Goal: Information Seeking & Learning: Learn about a topic

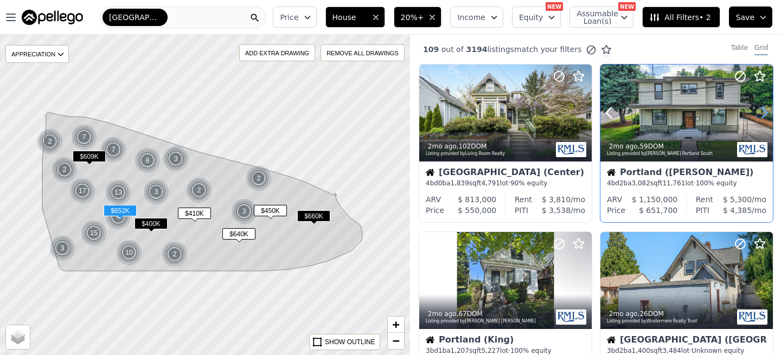
click at [761, 114] on icon at bounding box center [764, 112] width 17 height 17
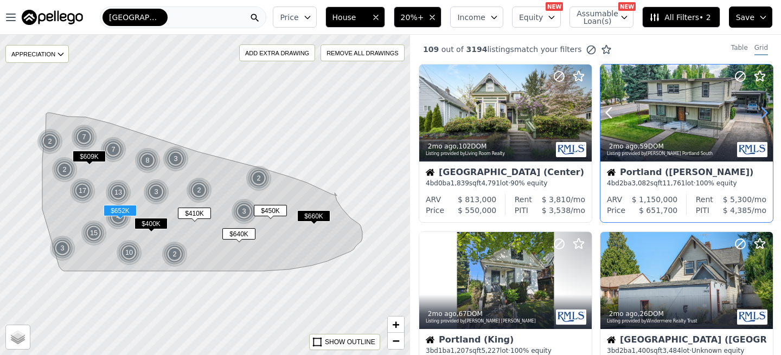
click at [761, 114] on icon at bounding box center [764, 112] width 17 height 17
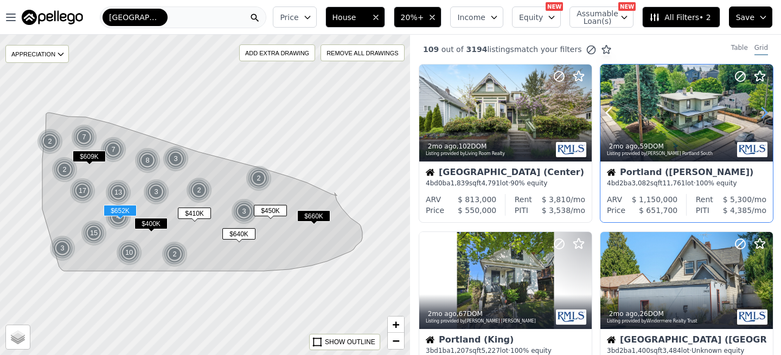
click at [761, 114] on icon at bounding box center [764, 112] width 17 height 17
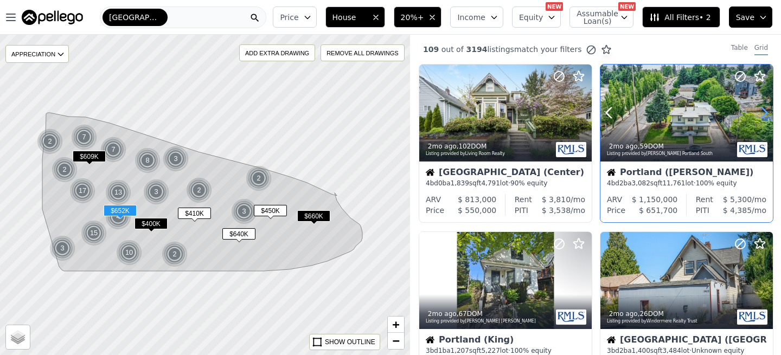
click at [761, 114] on icon at bounding box center [764, 112] width 17 height 17
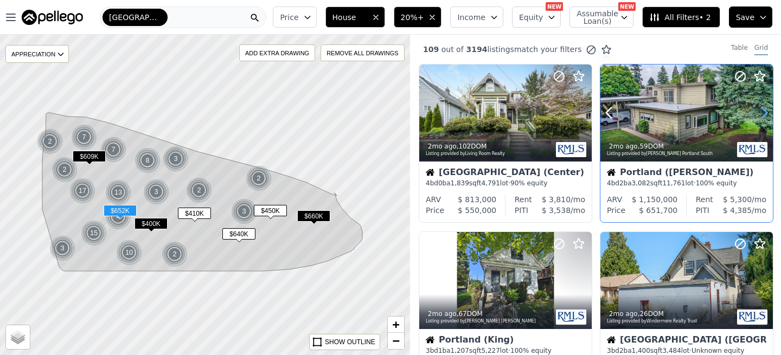
click at [761, 114] on icon at bounding box center [764, 112] width 17 height 17
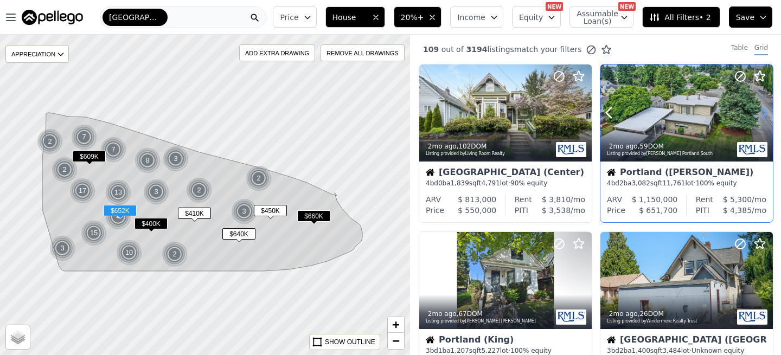
click at [761, 114] on icon at bounding box center [764, 112] width 17 height 17
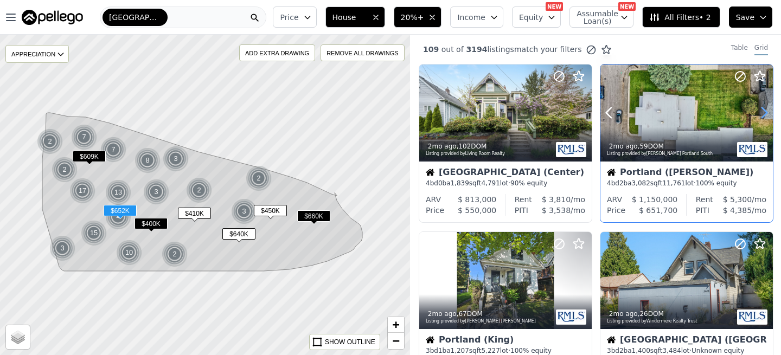
click at [761, 114] on icon at bounding box center [764, 112] width 17 height 17
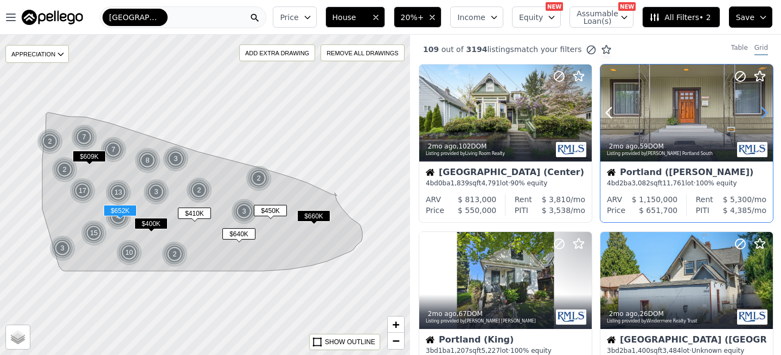
click at [761, 114] on icon at bounding box center [764, 112] width 17 height 17
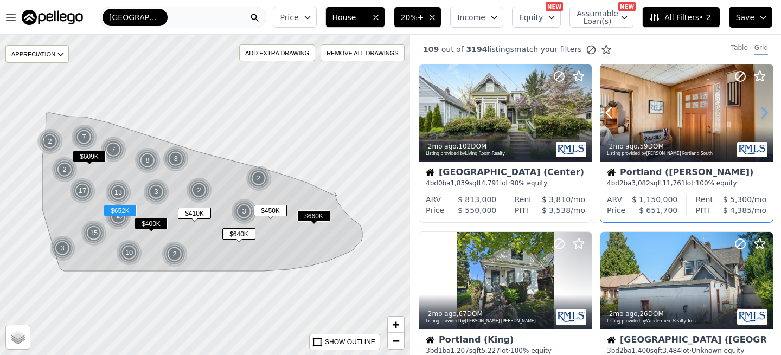
click at [761, 114] on icon at bounding box center [764, 112] width 17 height 17
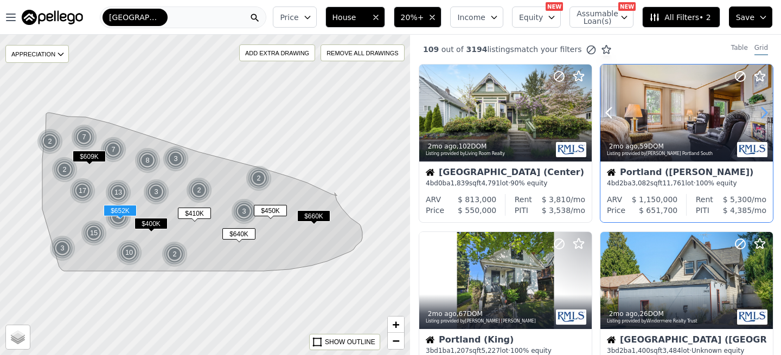
click at [761, 114] on icon at bounding box center [764, 112] width 17 height 17
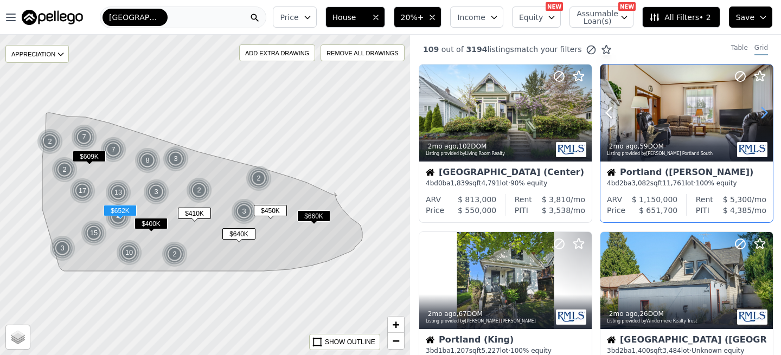
click at [761, 114] on icon at bounding box center [764, 112] width 17 height 17
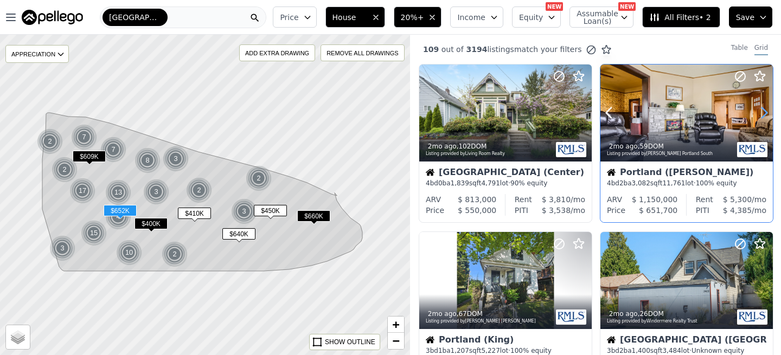
click at [761, 114] on icon at bounding box center [764, 112] width 17 height 17
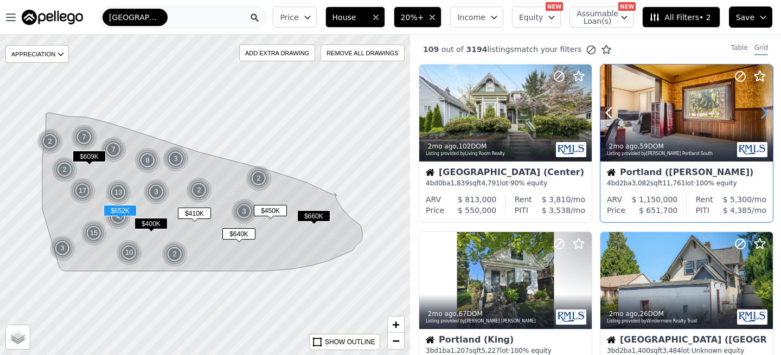
click at [761, 114] on icon at bounding box center [764, 112] width 17 height 17
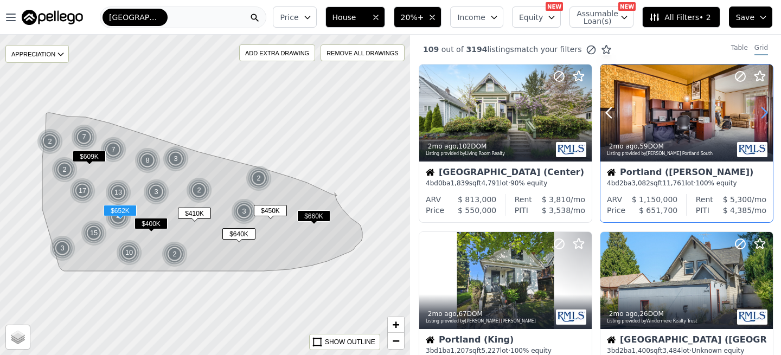
click at [761, 114] on icon at bounding box center [764, 112] width 17 height 17
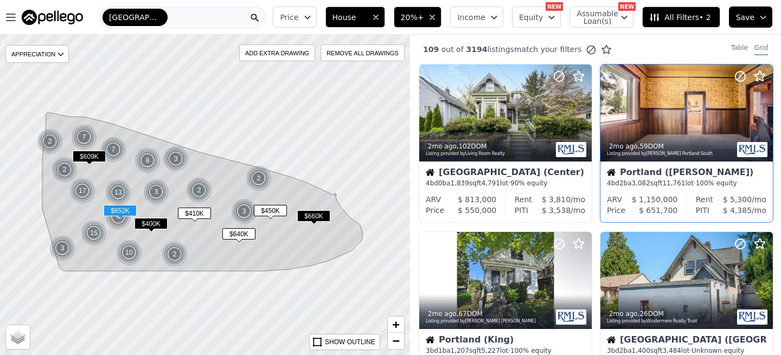
click at [761, 114] on icon at bounding box center [764, 112] width 17 height 17
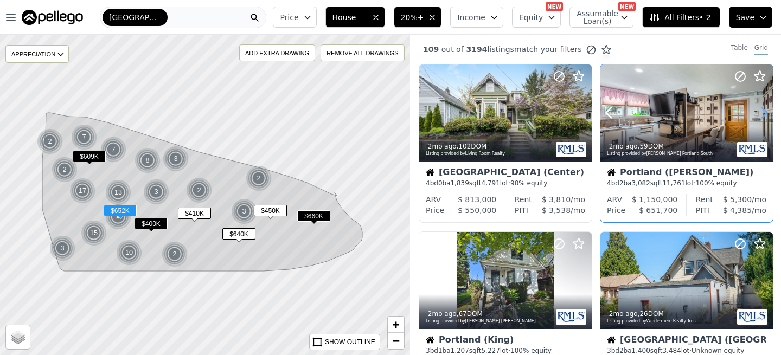
click at [761, 114] on icon at bounding box center [764, 112] width 17 height 17
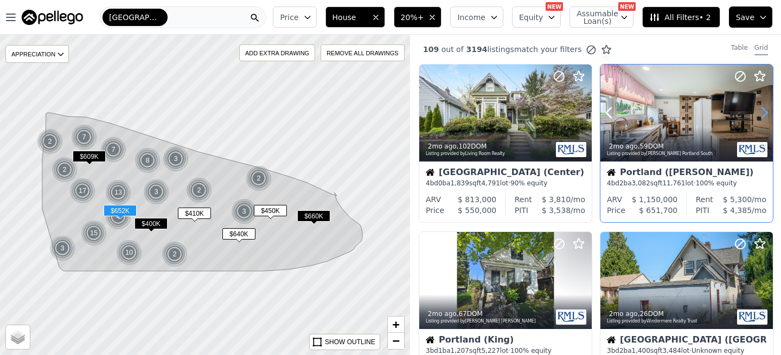
click at [761, 114] on icon at bounding box center [764, 112] width 17 height 17
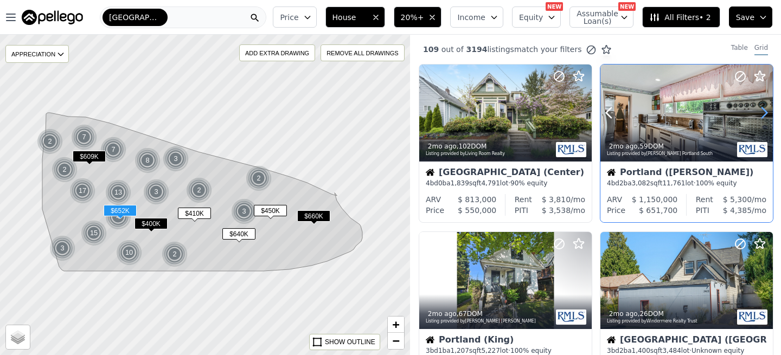
click at [761, 114] on icon at bounding box center [764, 112] width 17 height 17
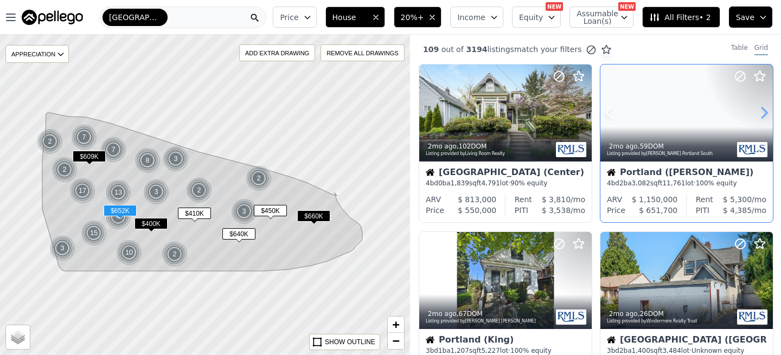
click at [761, 114] on icon at bounding box center [764, 112] width 17 height 17
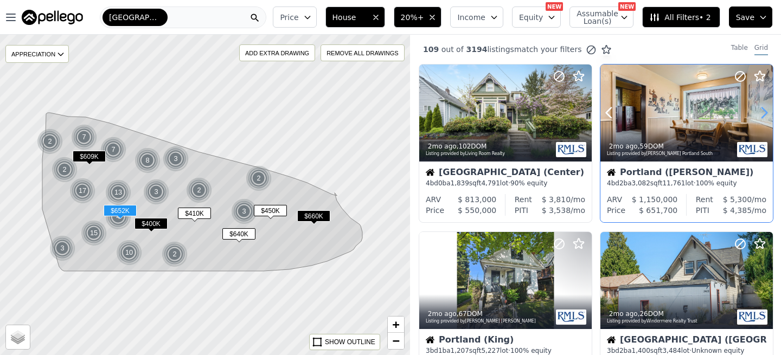
click at [761, 114] on icon at bounding box center [764, 112] width 17 height 17
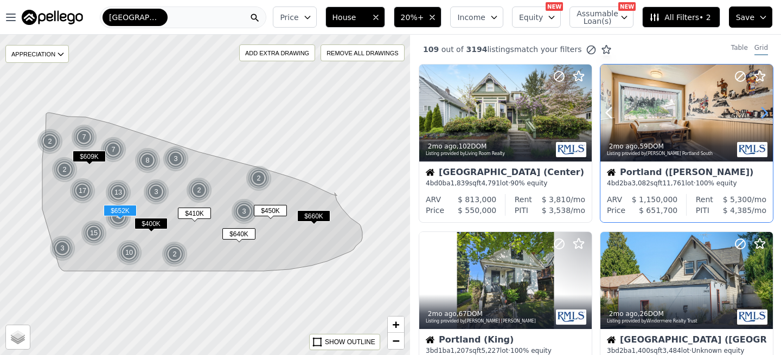
click at [761, 114] on icon at bounding box center [764, 112] width 17 height 17
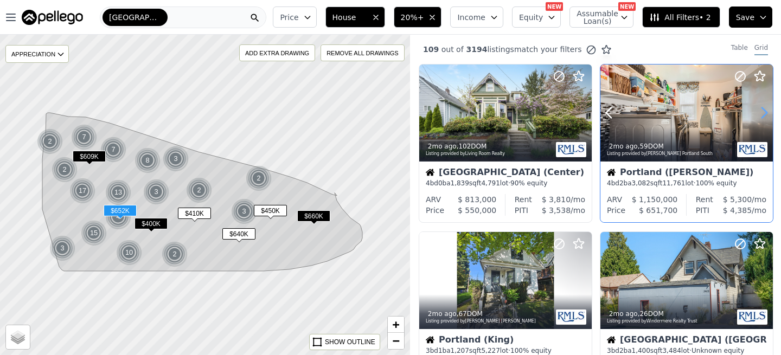
click at [761, 114] on icon at bounding box center [764, 112] width 17 height 17
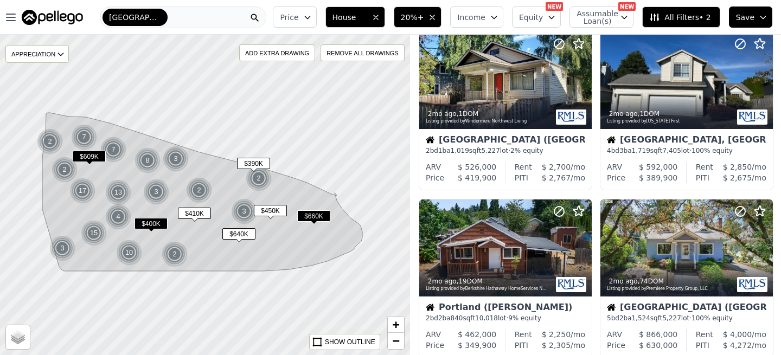
scroll to position [364, 0]
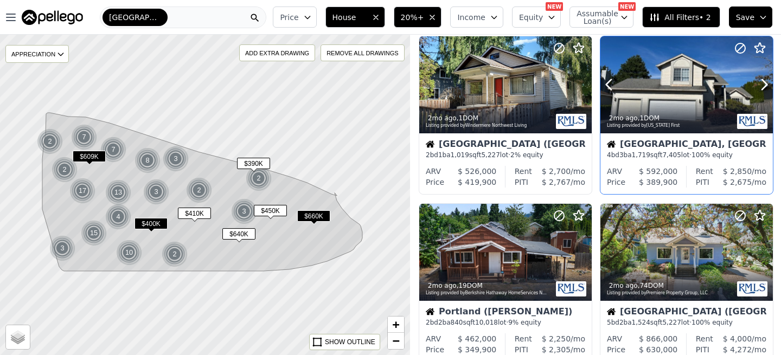
click at [694, 119] on div "2mo ago , 1 DOM" at bounding box center [668, 118] width 122 height 9
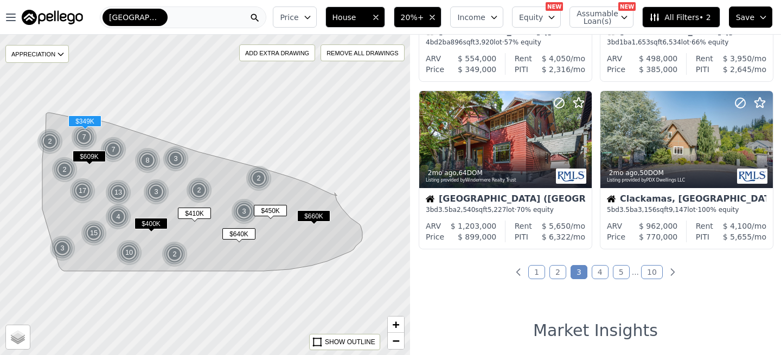
scroll to position [821, 0]
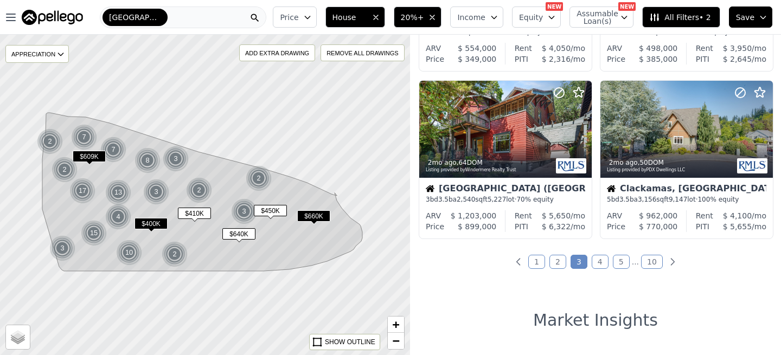
click at [599, 260] on link "4" at bounding box center [600, 262] width 17 height 14
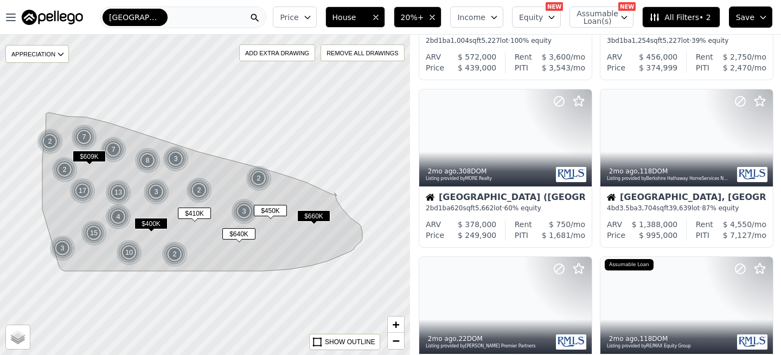
scroll to position [144, 0]
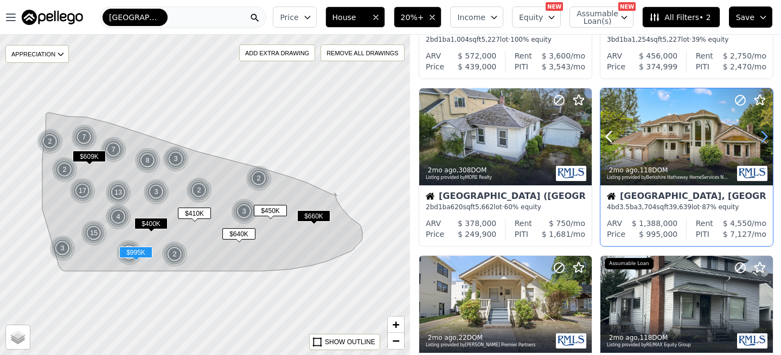
click at [763, 137] on icon at bounding box center [764, 136] width 17 height 17
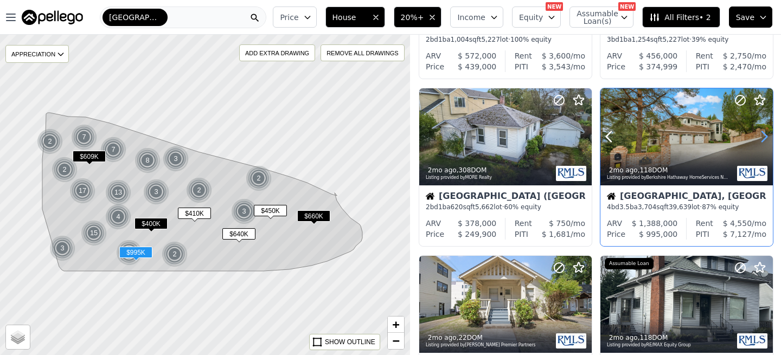
click at [763, 137] on icon at bounding box center [764, 136] width 17 height 17
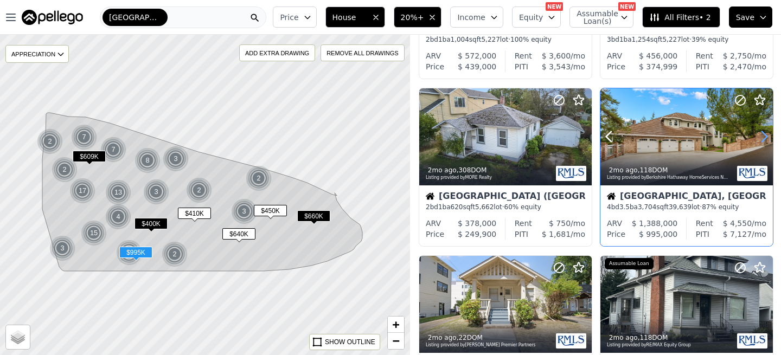
click at [763, 137] on icon at bounding box center [764, 136] width 17 height 17
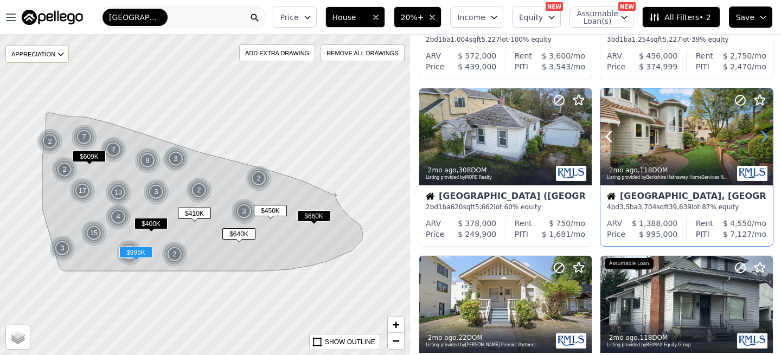
click at [763, 137] on icon at bounding box center [764, 136] width 17 height 17
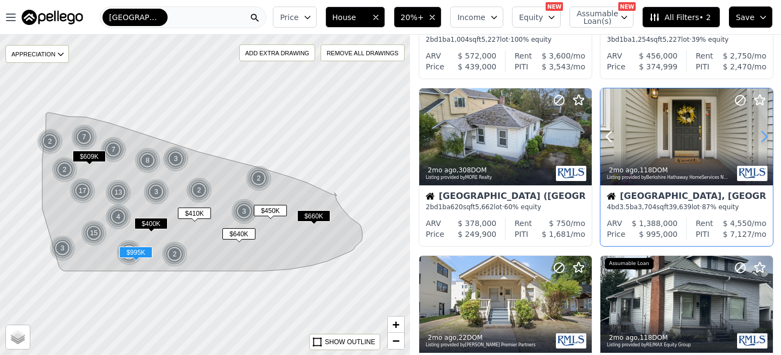
click at [763, 137] on icon at bounding box center [764, 136] width 17 height 17
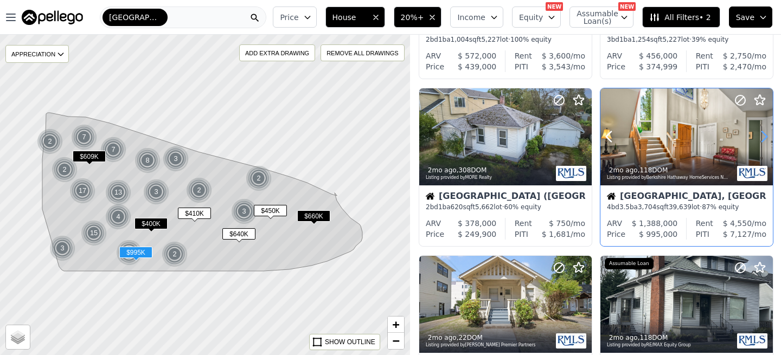
click at [763, 137] on icon at bounding box center [764, 136] width 17 height 17
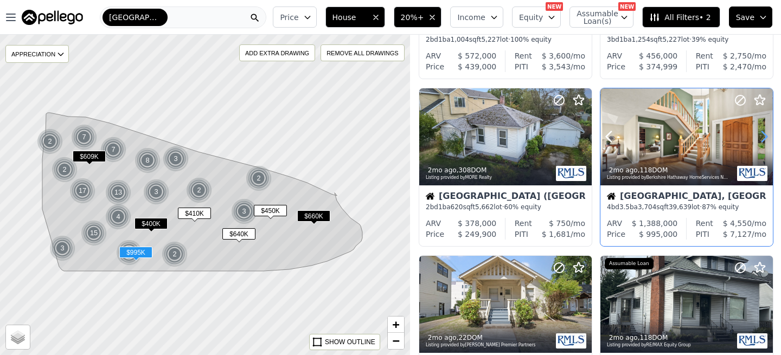
click at [763, 137] on icon at bounding box center [764, 136] width 17 height 17
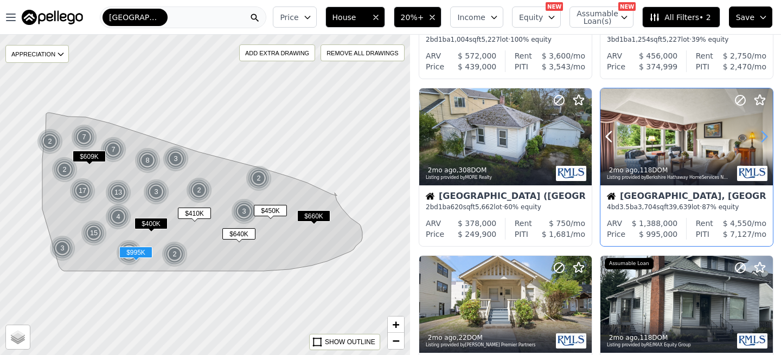
click at [763, 137] on icon at bounding box center [764, 136] width 17 height 17
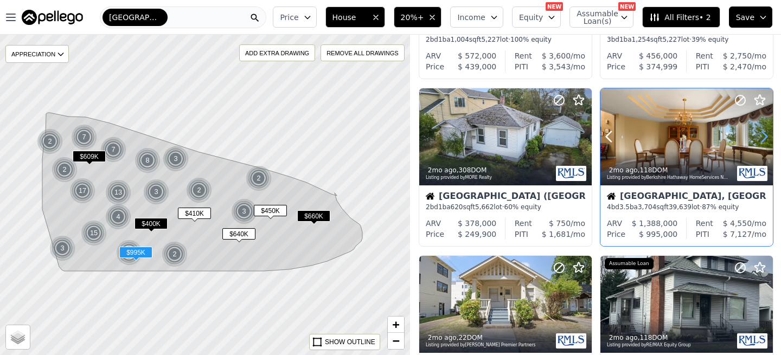
click at [763, 137] on icon at bounding box center [764, 136] width 17 height 17
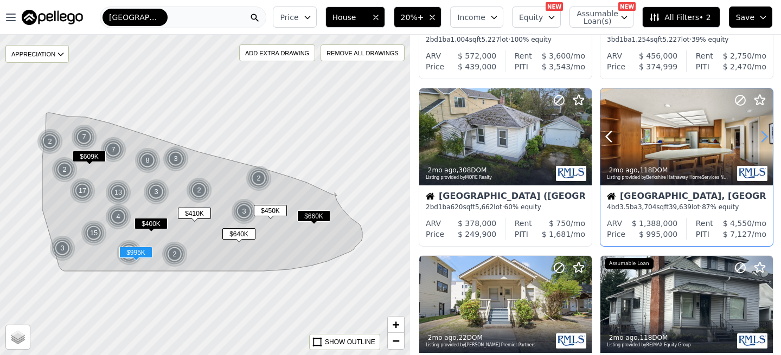
click at [763, 137] on icon at bounding box center [764, 136] width 17 height 17
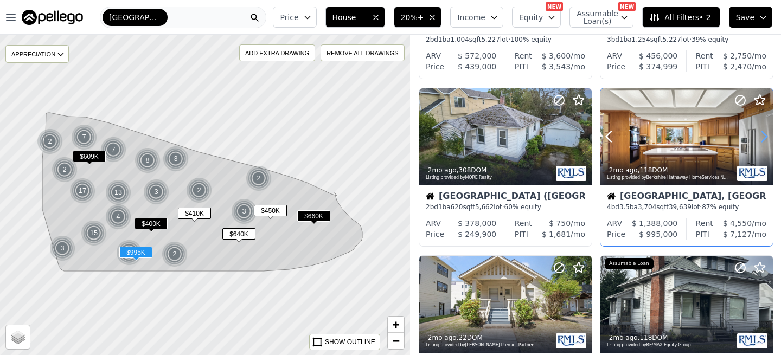
click at [763, 137] on icon at bounding box center [764, 136] width 17 height 17
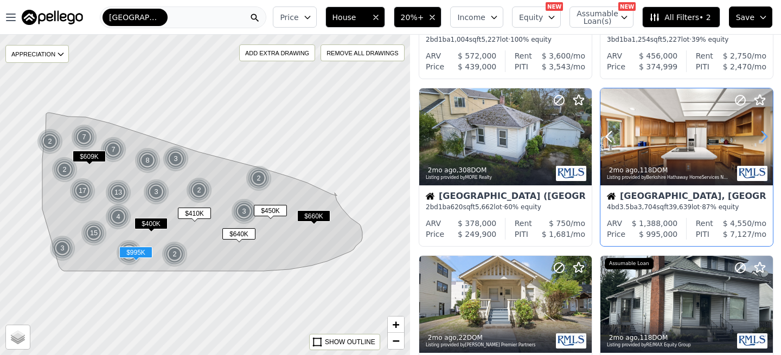
click at [763, 137] on icon at bounding box center [764, 136] width 17 height 17
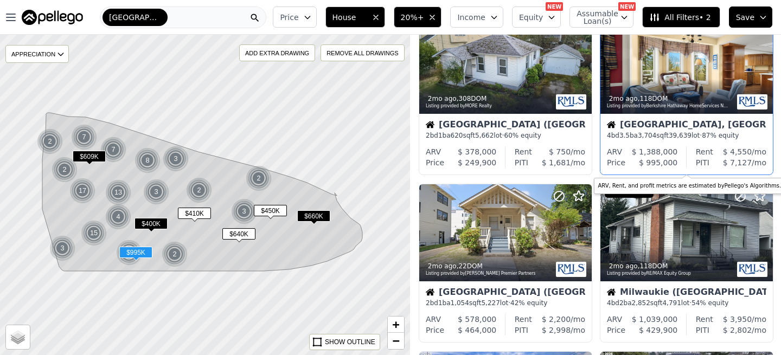
scroll to position [272, 0]
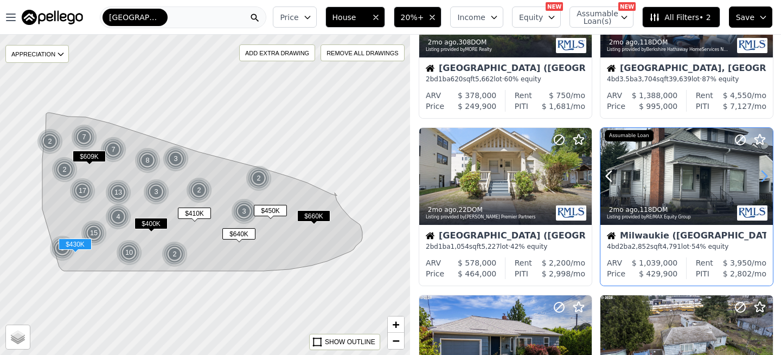
click at [764, 182] on icon at bounding box center [764, 176] width 17 height 17
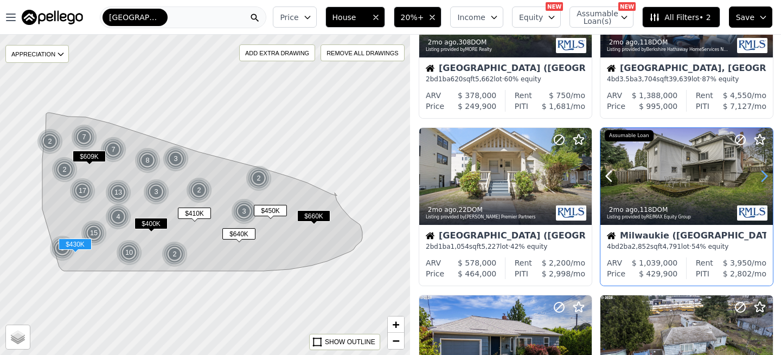
click at [764, 182] on icon at bounding box center [764, 176] width 17 height 17
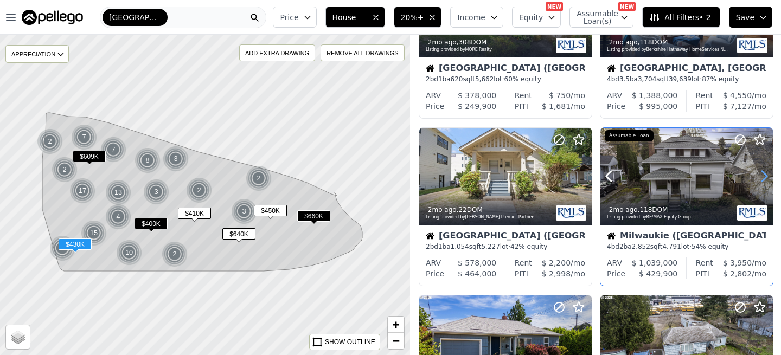
click at [764, 182] on icon at bounding box center [764, 176] width 17 height 17
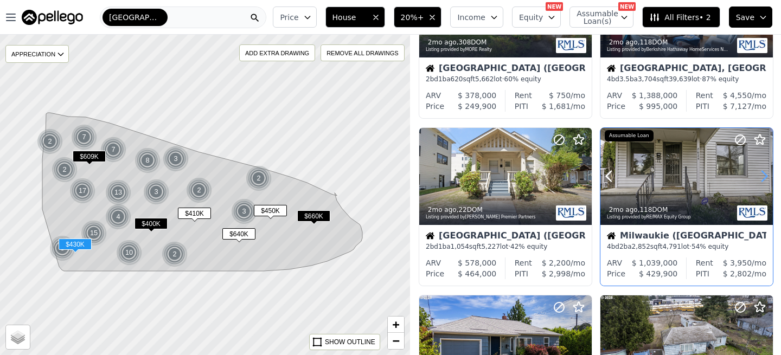
click at [764, 182] on icon at bounding box center [764, 176] width 17 height 17
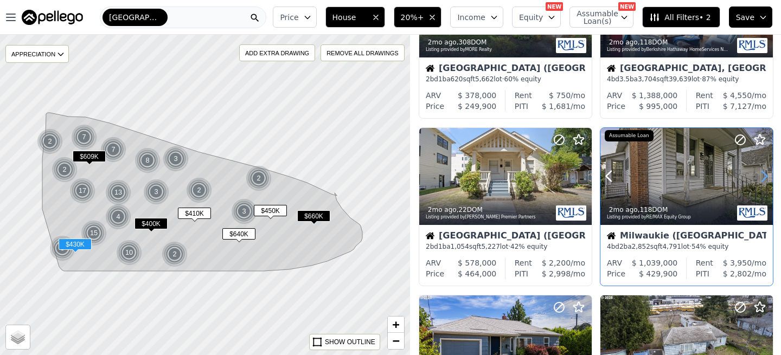
click at [764, 182] on icon at bounding box center [764, 176] width 17 height 17
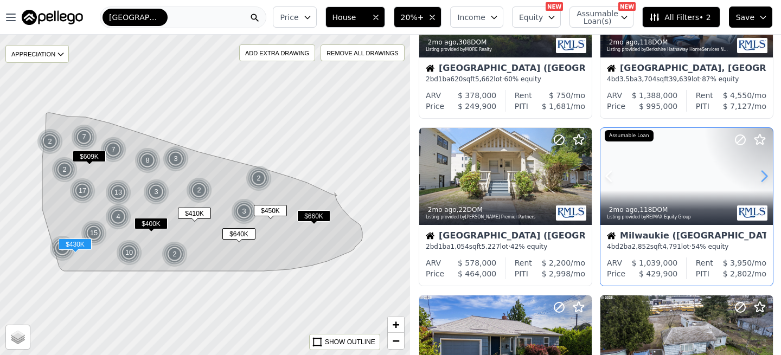
click at [764, 182] on icon at bounding box center [764, 176] width 17 height 17
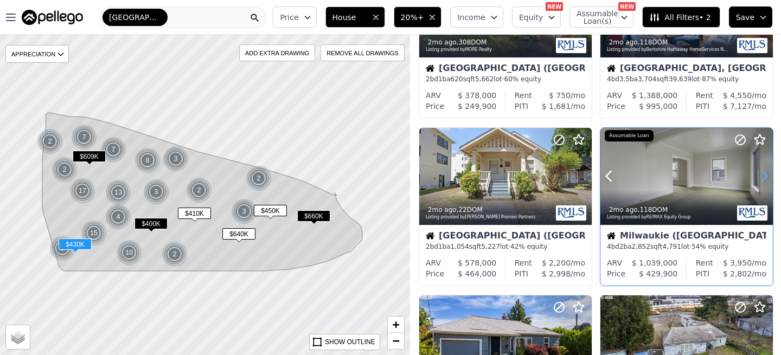
click at [764, 182] on icon at bounding box center [764, 176] width 17 height 17
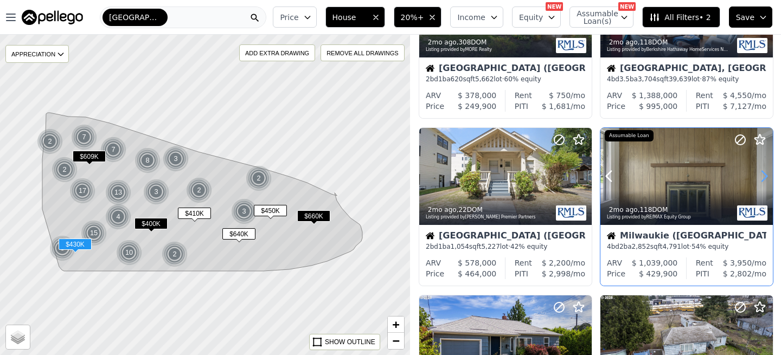
click at [764, 182] on icon at bounding box center [764, 176] width 17 height 17
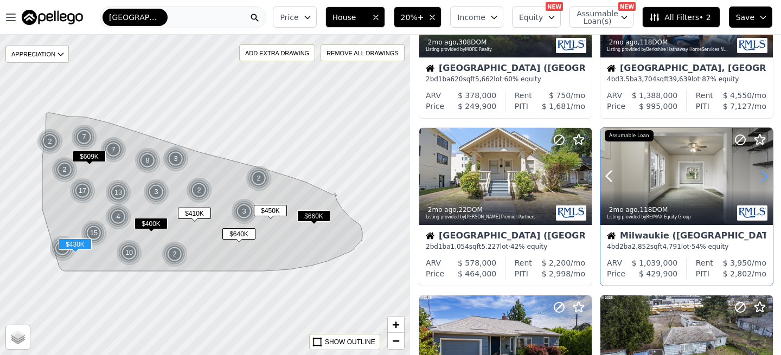
click at [764, 182] on icon at bounding box center [764, 176] width 17 height 17
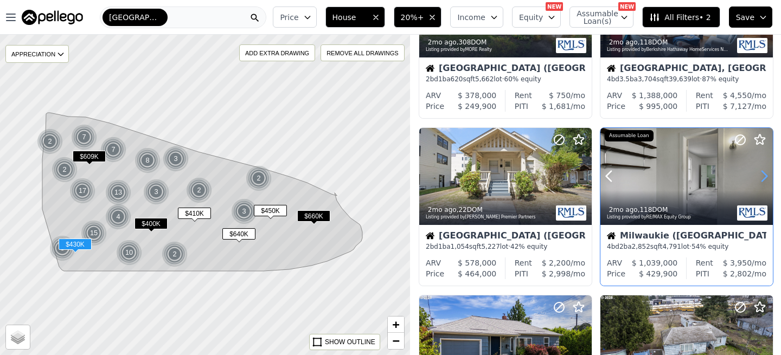
click at [764, 182] on icon at bounding box center [764, 176] width 17 height 17
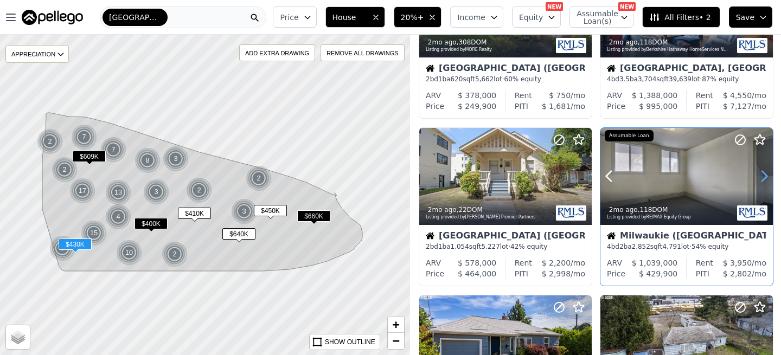
click at [764, 182] on icon at bounding box center [764, 176] width 17 height 17
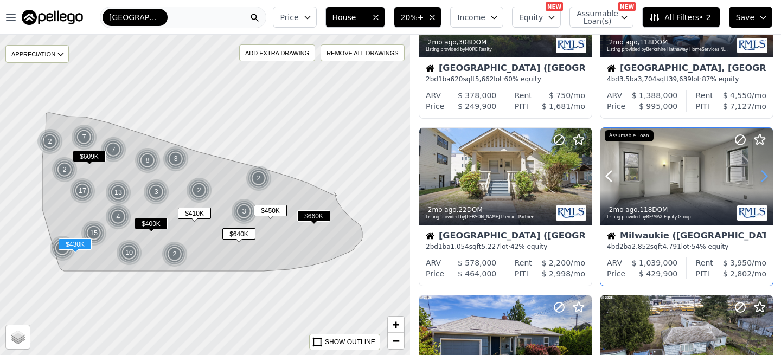
click at [764, 182] on icon at bounding box center [764, 176] width 17 height 17
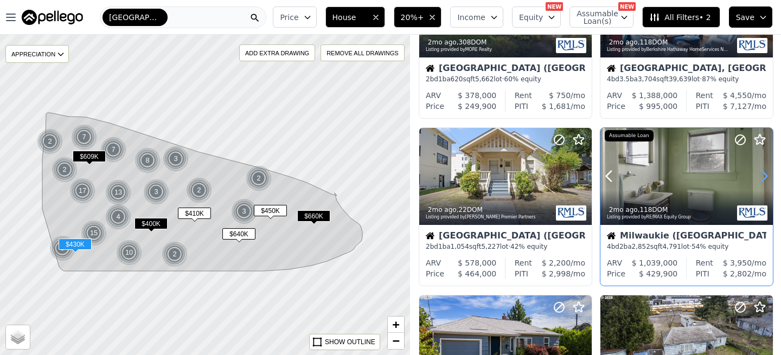
click at [764, 182] on icon at bounding box center [764, 176] width 17 height 17
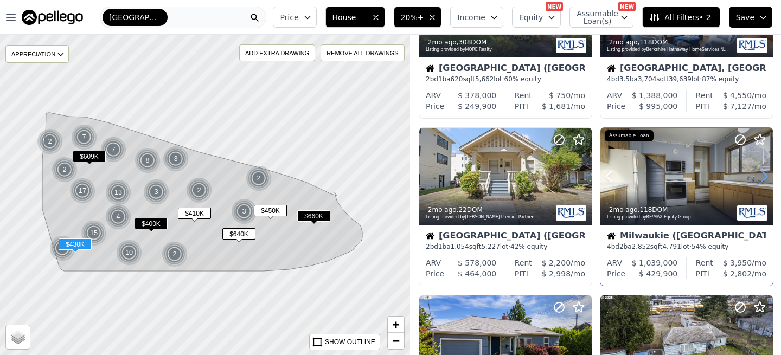
click at [764, 182] on icon at bounding box center [764, 176] width 17 height 17
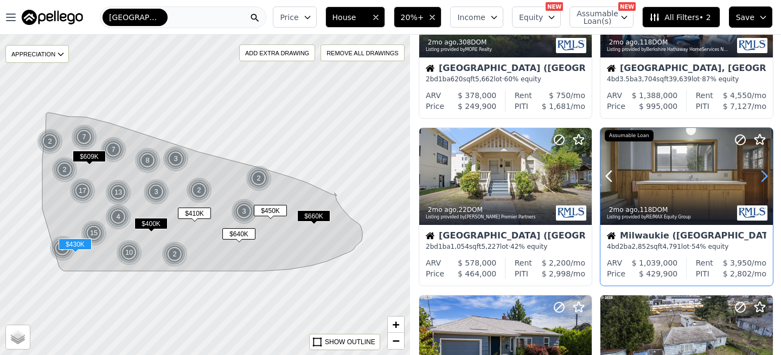
click at [764, 182] on icon at bounding box center [764, 176] width 17 height 17
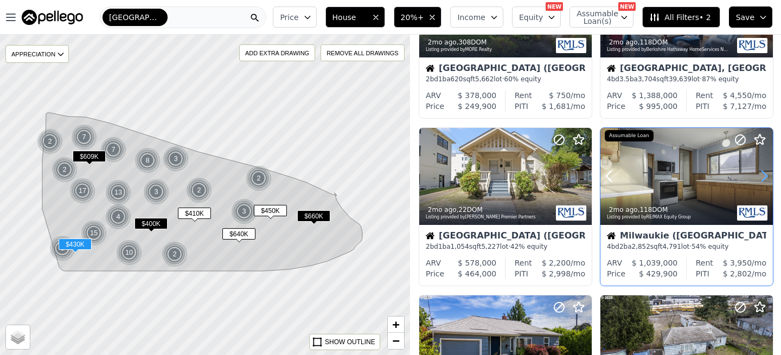
click at [764, 182] on icon at bounding box center [764, 176] width 17 height 17
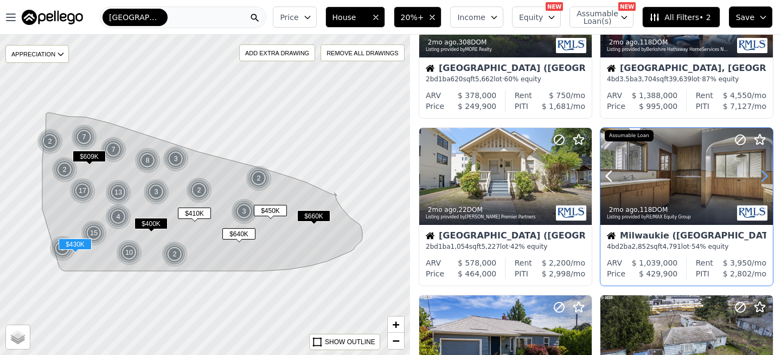
click at [764, 182] on icon at bounding box center [764, 176] width 17 height 17
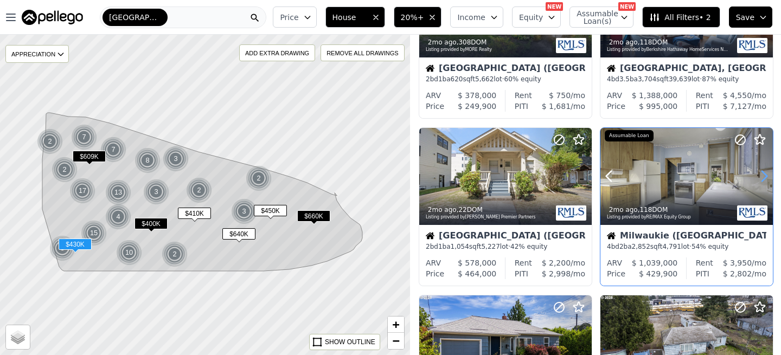
click at [764, 182] on icon at bounding box center [764, 176] width 17 height 17
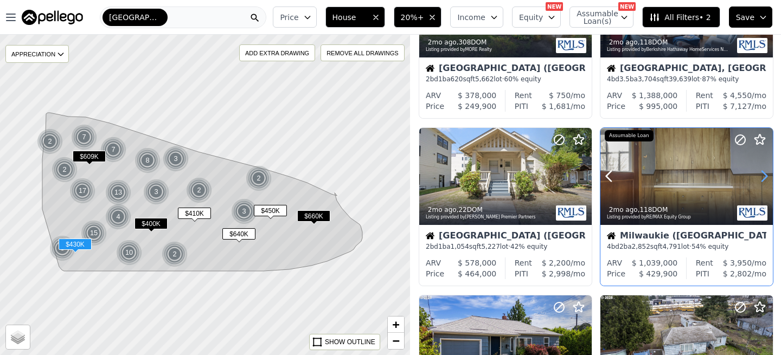
click at [764, 182] on icon at bounding box center [764, 176] width 17 height 17
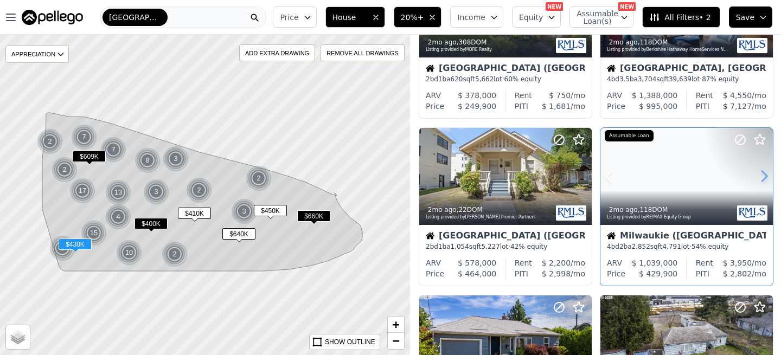
click at [764, 182] on icon at bounding box center [764, 176] width 17 height 17
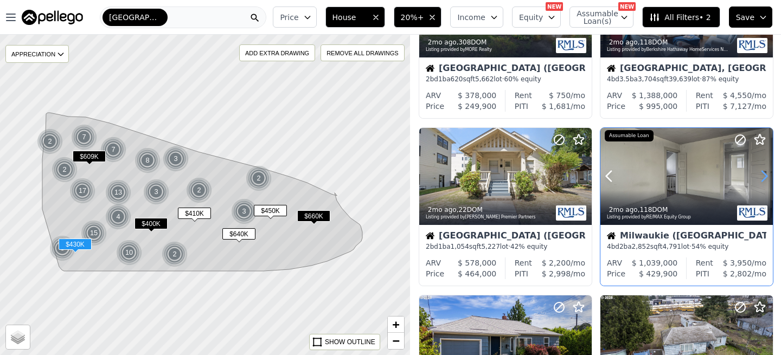
click at [764, 182] on icon at bounding box center [764, 176] width 17 height 17
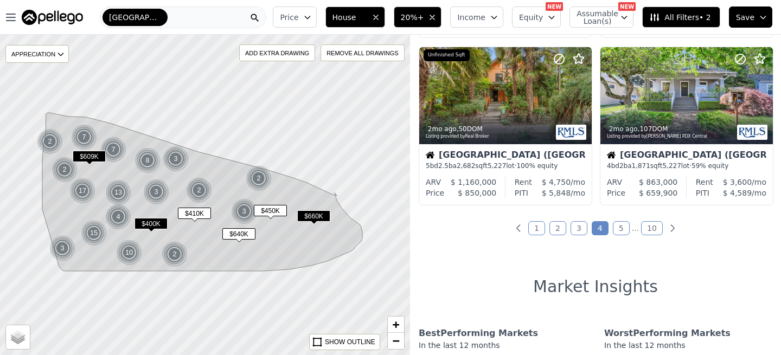
click at [626, 228] on link "5" at bounding box center [621, 228] width 17 height 14
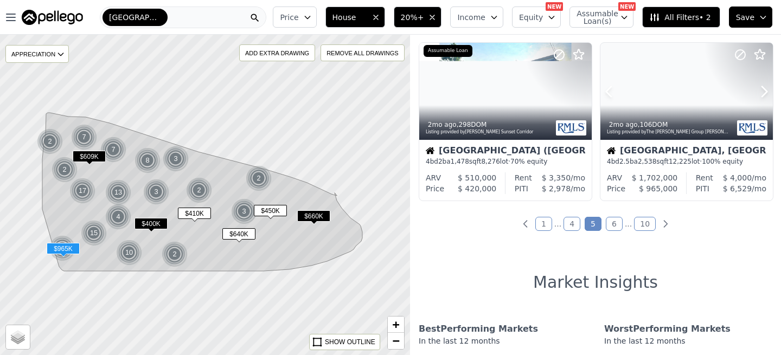
scroll to position [859, 0]
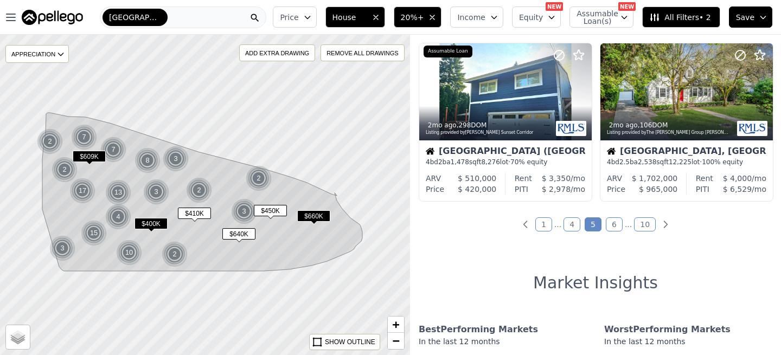
click at [611, 220] on link "6" at bounding box center [614, 225] width 17 height 14
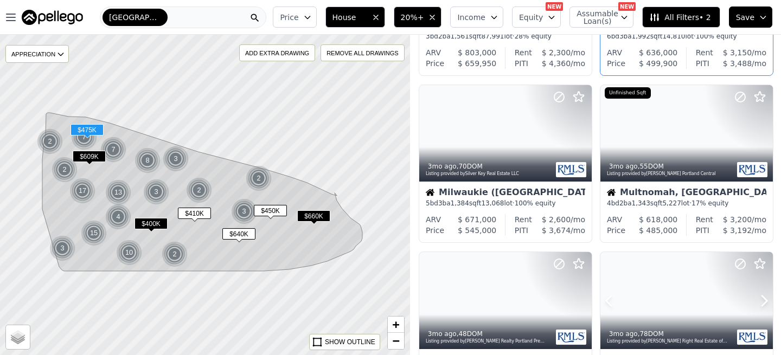
scroll to position [726, 0]
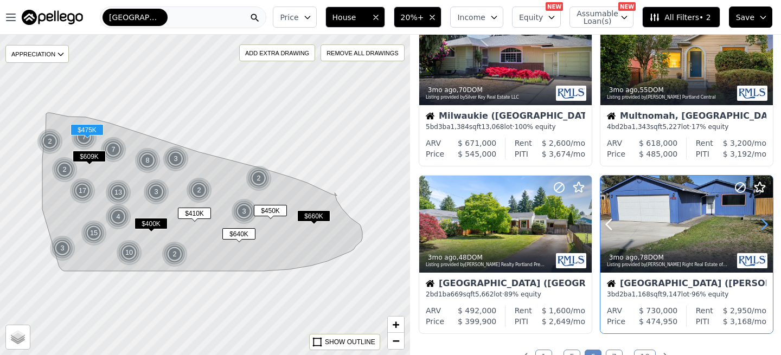
click at [764, 227] on icon at bounding box center [764, 224] width 5 height 10
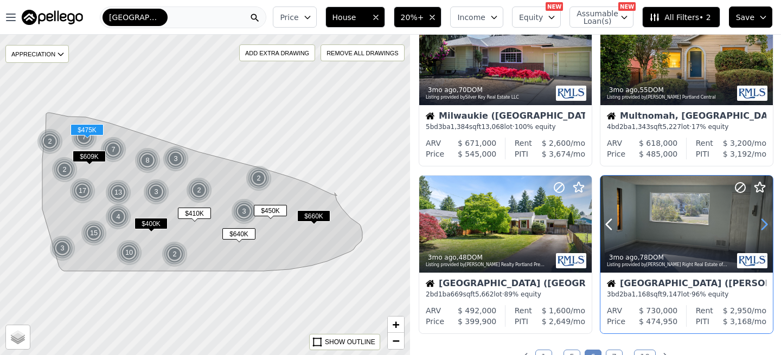
click at [764, 227] on icon at bounding box center [764, 224] width 5 height 10
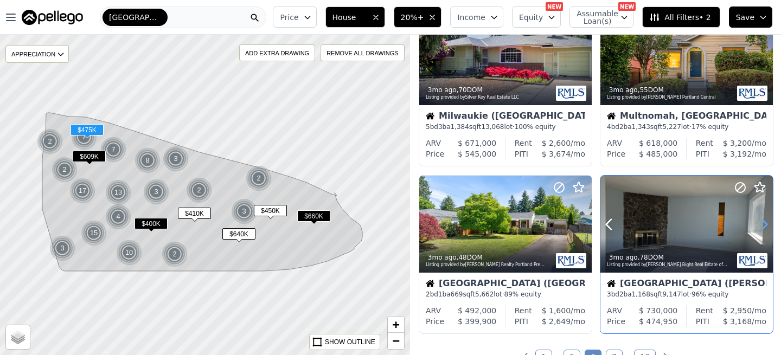
click at [764, 227] on icon at bounding box center [764, 224] width 5 height 10
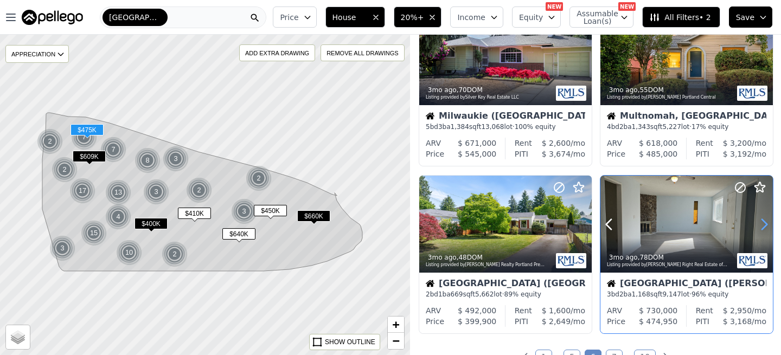
click at [764, 227] on icon at bounding box center [764, 224] width 5 height 10
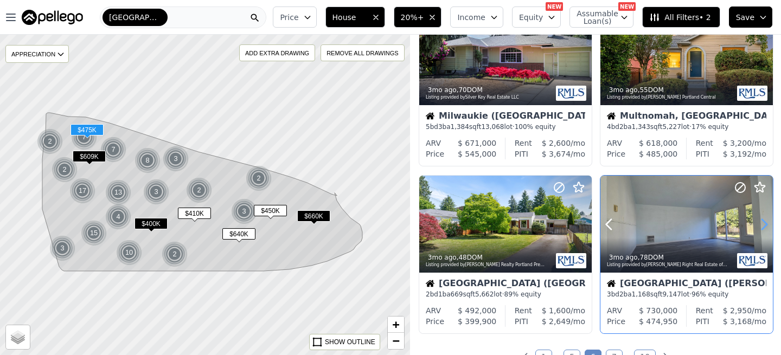
click at [764, 227] on icon at bounding box center [764, 224] width 5 height 10
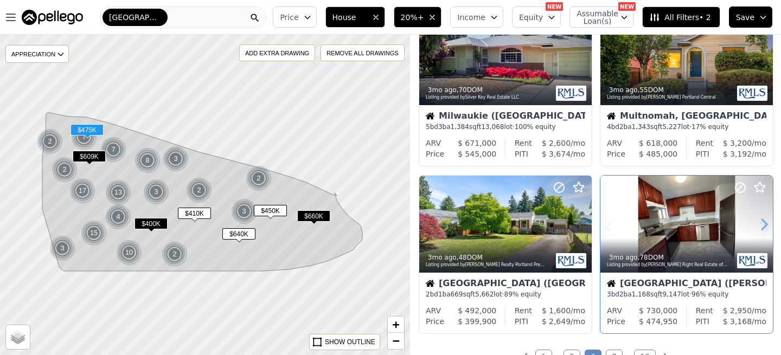
click at [764, 227] on icon at bounding box center [764, 224] width 5 height 10
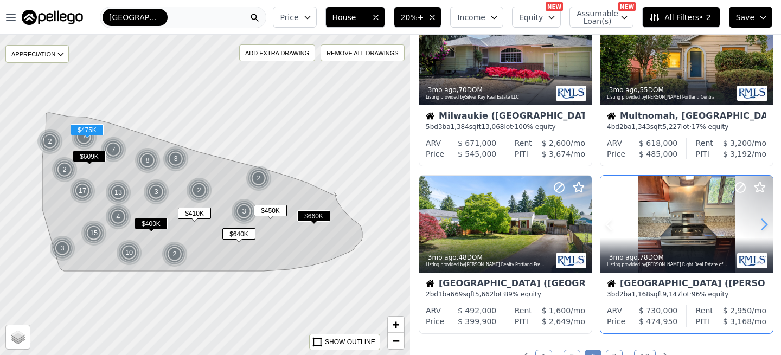
click at [764, 227] on icon at bounding box center [764, 224] width 5 height 10
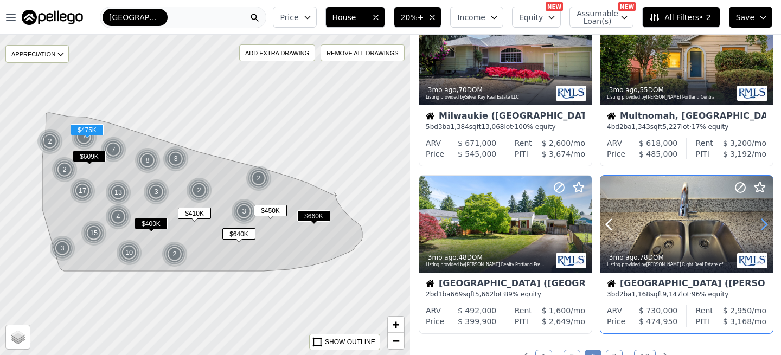
click at [764, 227] on icon at bounding box center [764, 224] width 5 height 10
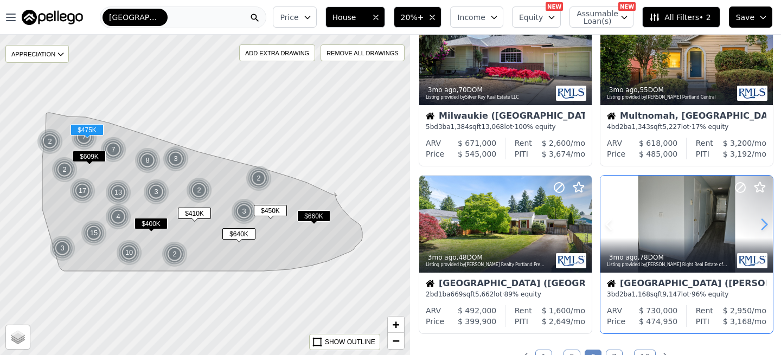
click at [764, 227] on icon at bounding box center [764, 224] width 5 height 10
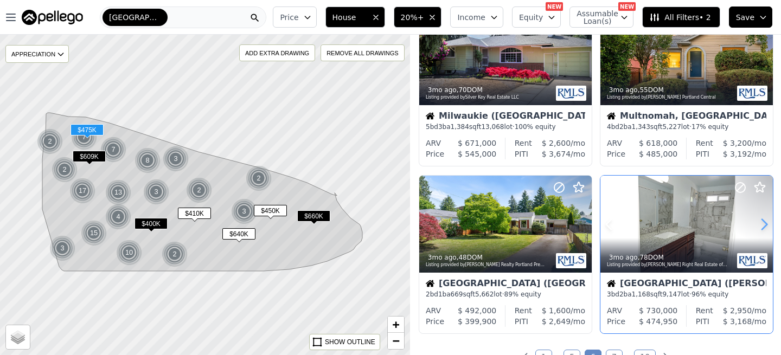
click at [764, 227] on icon at bounding box center [764, 224] width 5 height 10
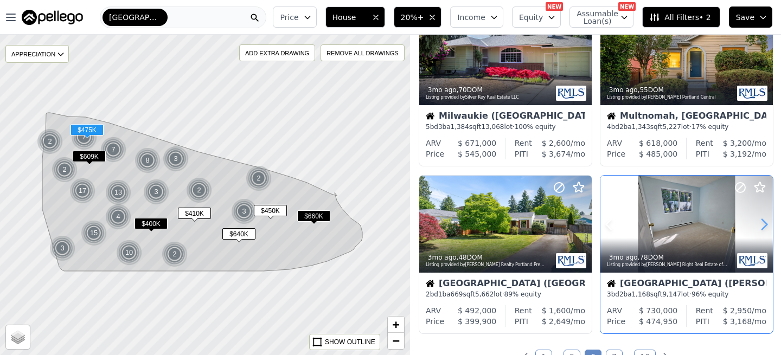
click at [764, 227] on icon at bounding box center [764, 224] width 5 height 10
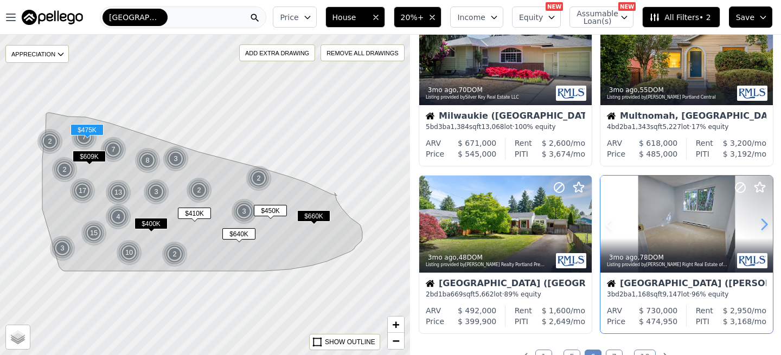
click at [764, 227] on icon at bounding box center [764, 224] width 5 height 10
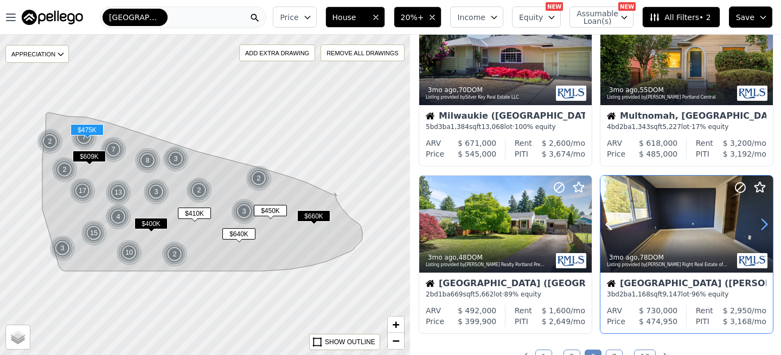
click at [764, 227] on icon at bounding box center [764, 224] width 5 height 10
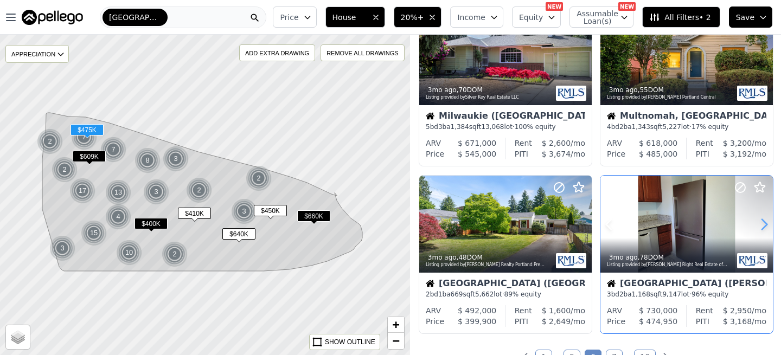
click at [764, 227] on icon at bounding box center [764, 224] width 5 height 10
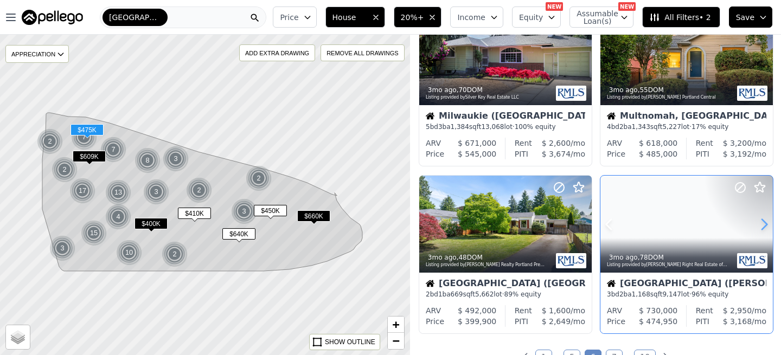
click at [764, 227] on icon at bounding box center [764, 224] width 5 height 10
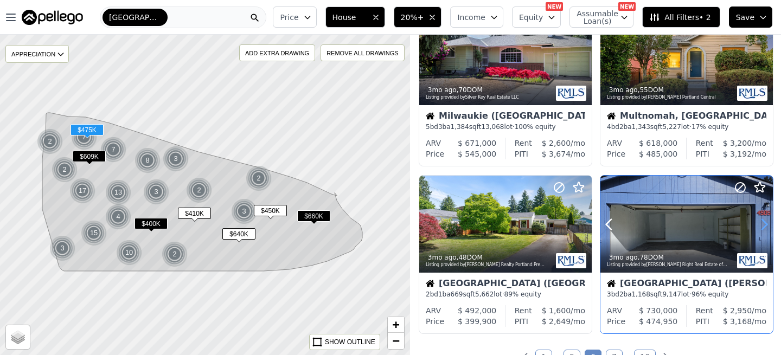
click at [764, 227] on icon at bounding box center [764, 224] width 5 height 10
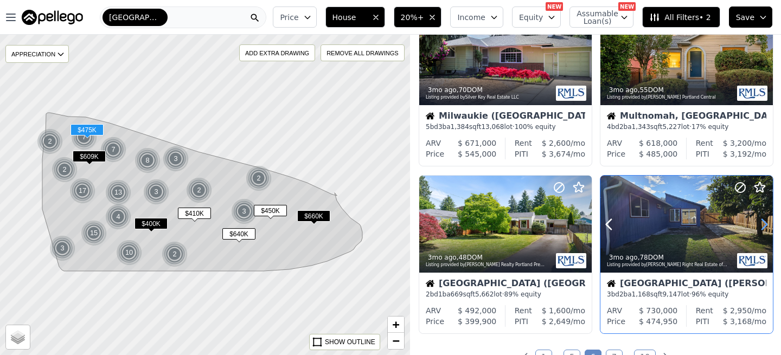
click at [764, 227] on icon at bounding box center [764, 224] width 5 height 10
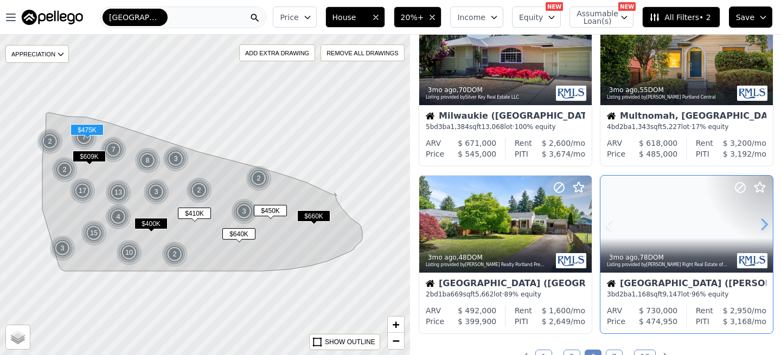
click at [764, 227] on icon at bounding box center [764, 224] width 5 height 10
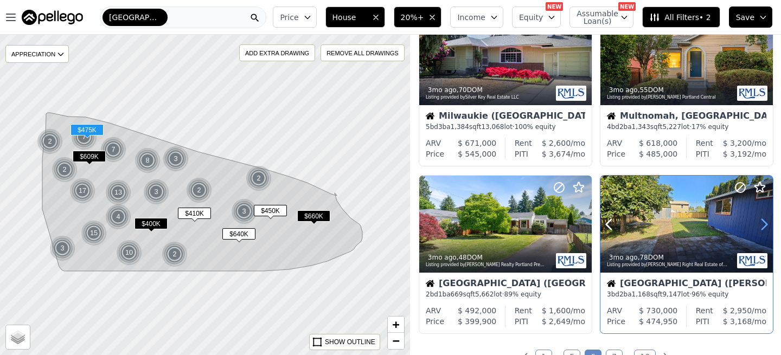
click at [764, 227] on icon at bounding box center [764, 224] width 5 height 10
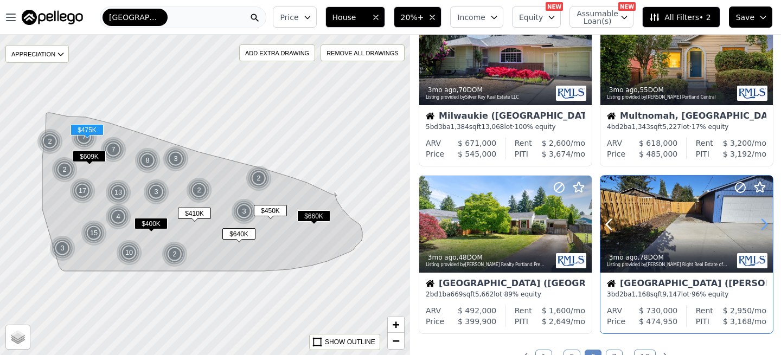
click at [764, 227] on icon at bounding box center [764, 224] width 5 height 10
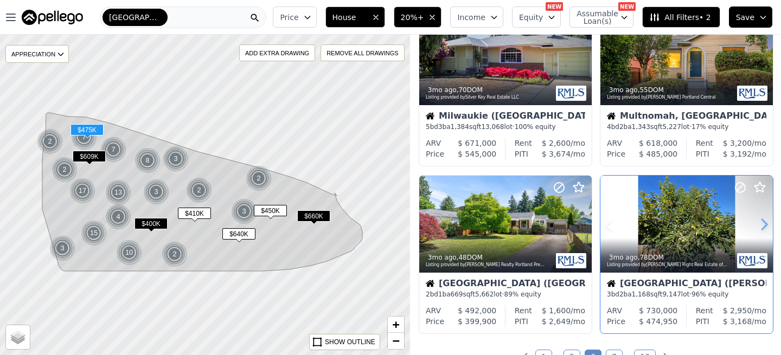
click at [764, 227] on icon at bounding box center [764, 224] width 5 height 10
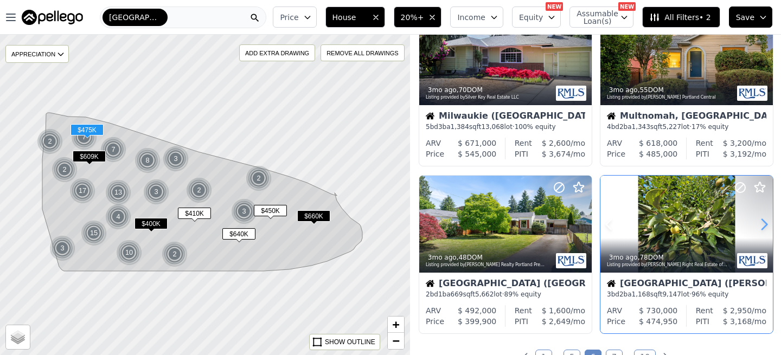
click at [764, 227] on icon at bounding box center [764, 224] width 5 height 10
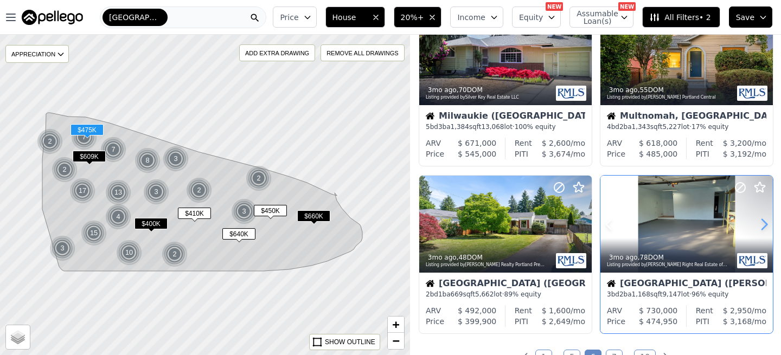
click at [764, 227] on icon at bounding box center [764, 224] width 5 height 10
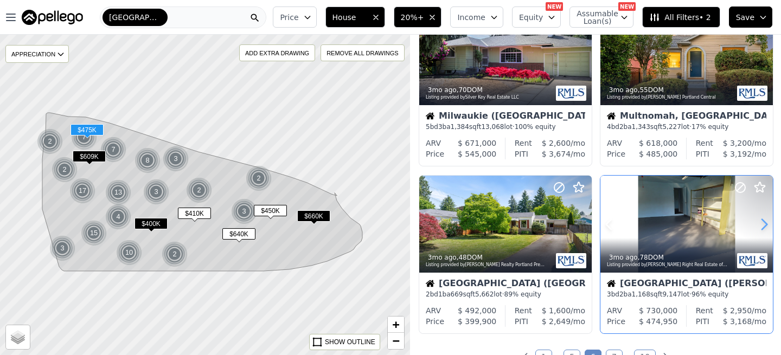
click at [764, 227] on icon at bounding box center [764, 224] width 5 height 10
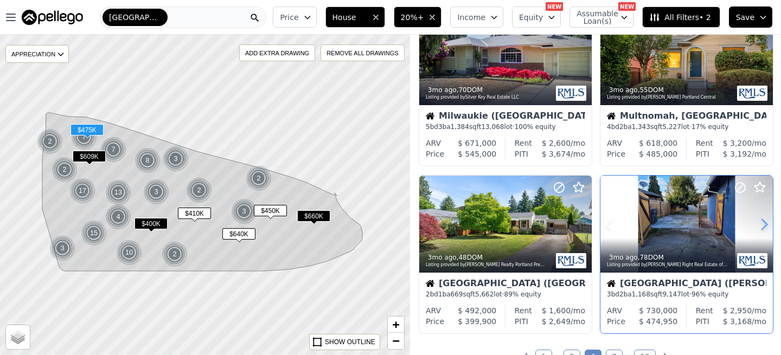
click at [764, 227] on icon at bounding box center [764, 224] width 5 height 10
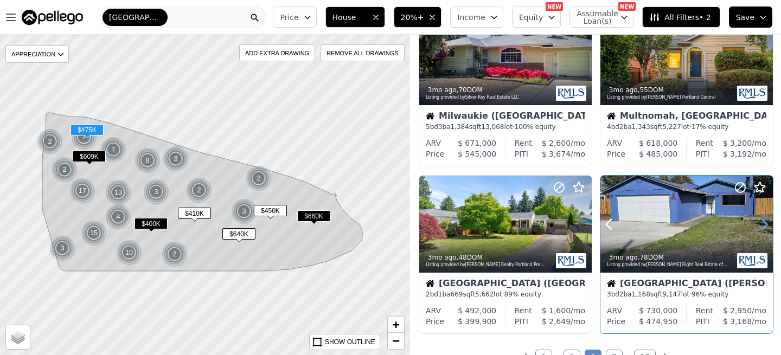
click at [764, 227] on icon at bounding box center [764, 224] width 5 height 10
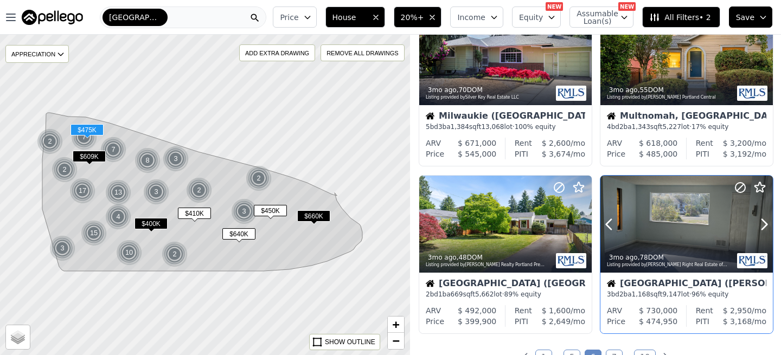
click at [700, 240] on div at bounding box center [687, 248] width 173 height 20
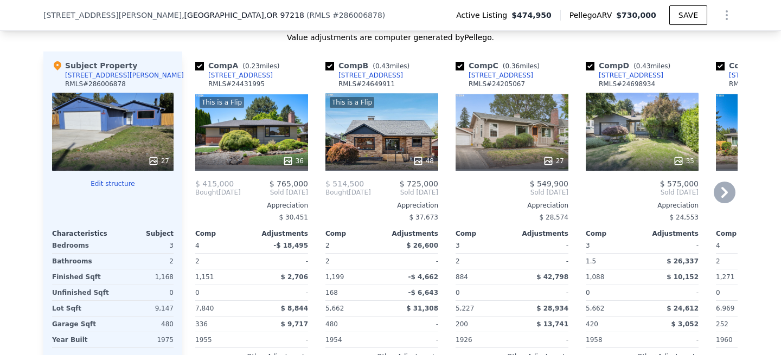
scroll to position [1208, 0]
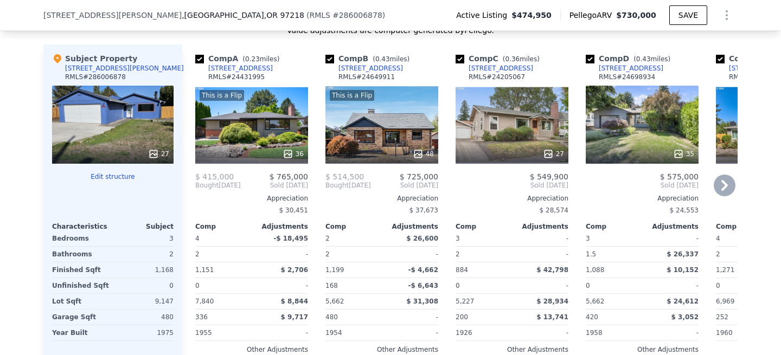
click at [269, 122] on div "This is a Flip 36" at bounding box center [251, 125] width 113 height 78
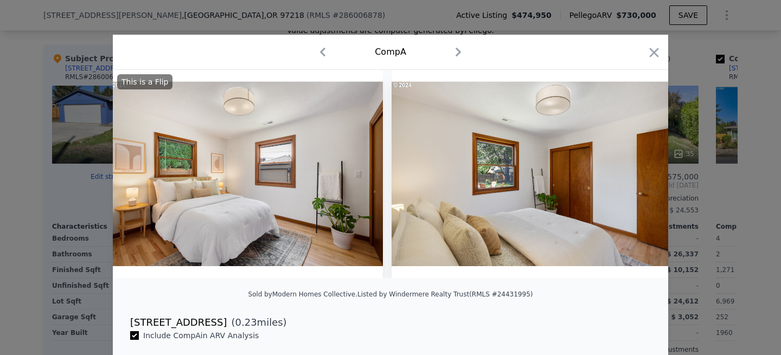
scroll to position [0, 5138]
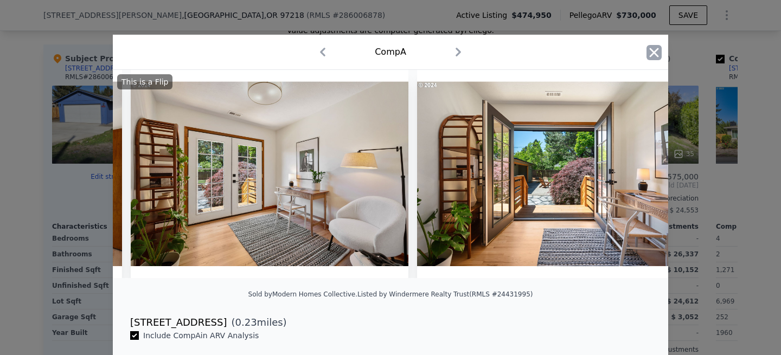
click at [651, 54] on icon "button" at bounding box center [654, 52] width 15 height 15
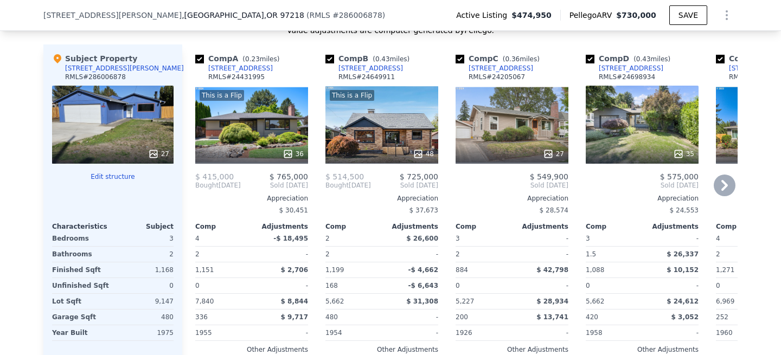
click at [365, 113] on div "This is a Flip 48" at bounding box center [382, 125] width 113 height 78
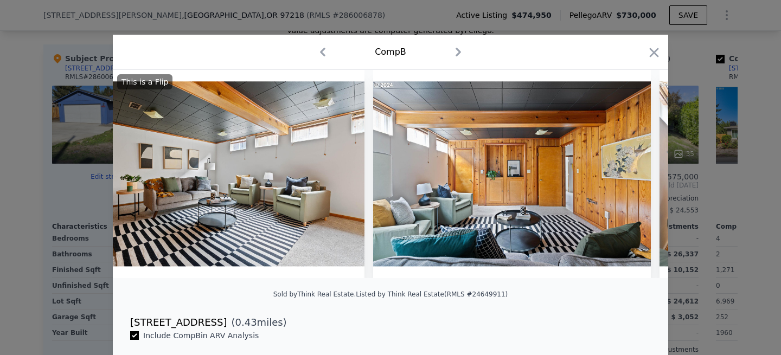
scroll to position [0, 7763]
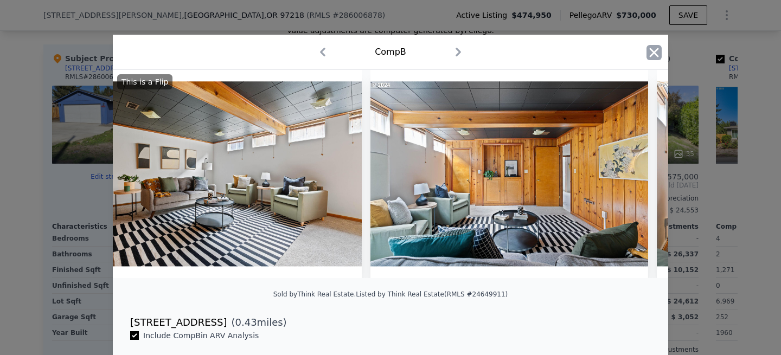
click at [650, 54] on icon "button" at bounding box center [654, 52] width 15 height 15
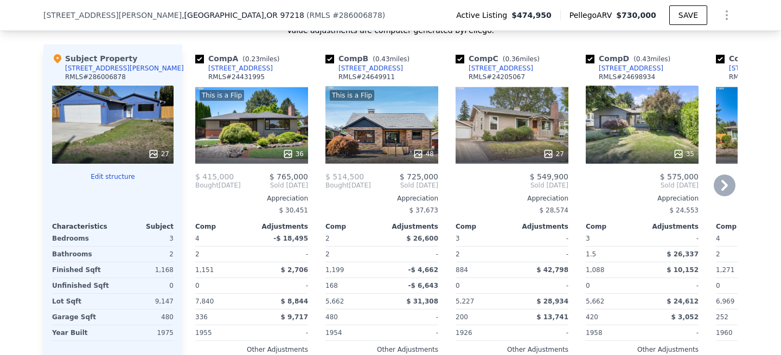
click at [275, 129] on div "This is a Flip 36" at bounding box center [251, 125] width 113 height 78
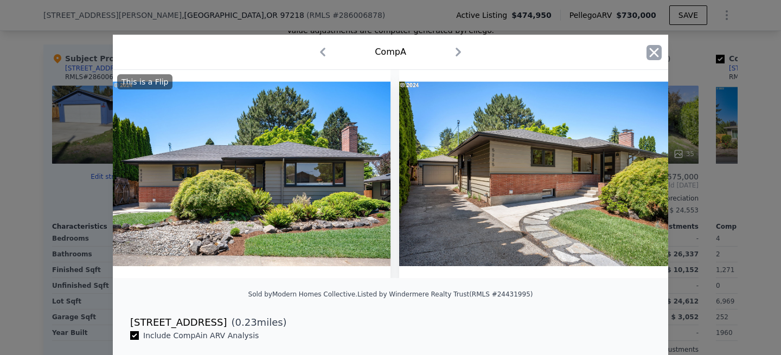
click at [650, 49] on icon "button" at bounding box center [654, 52] width 9 height 9
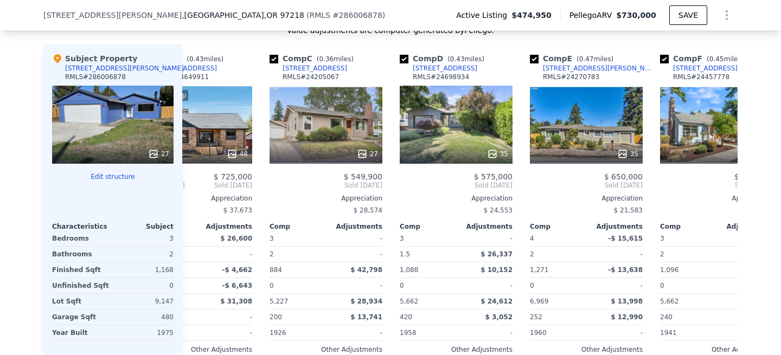
scroll to position [0, 184]
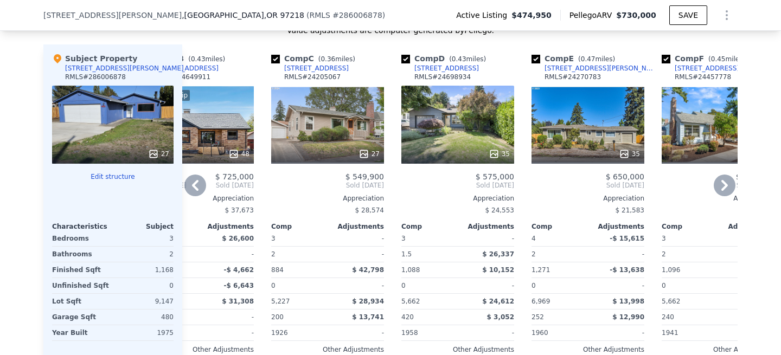
click at [315, 128] on div "27" at bounding box center [327, 125] width 113 height 78
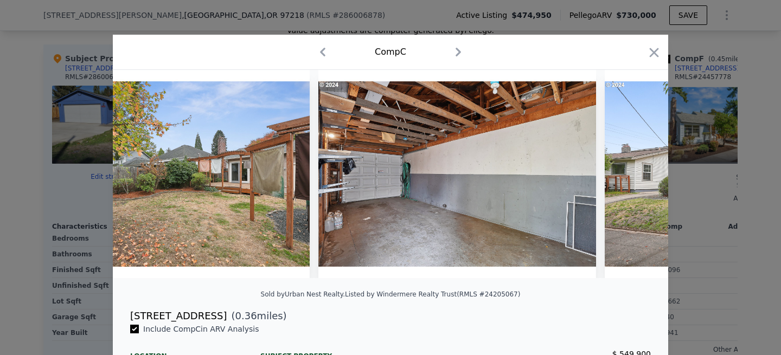
scroll to position [0, 7170]
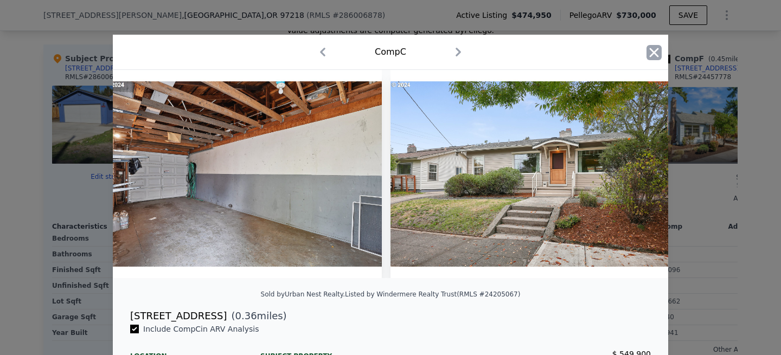
click at [653, 54] on icon "button" at bounding box center [654, 52] width 9 height 9
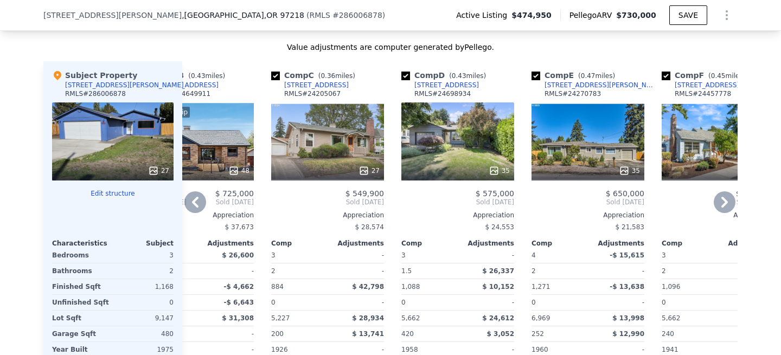
scroll to position [1197, 0]
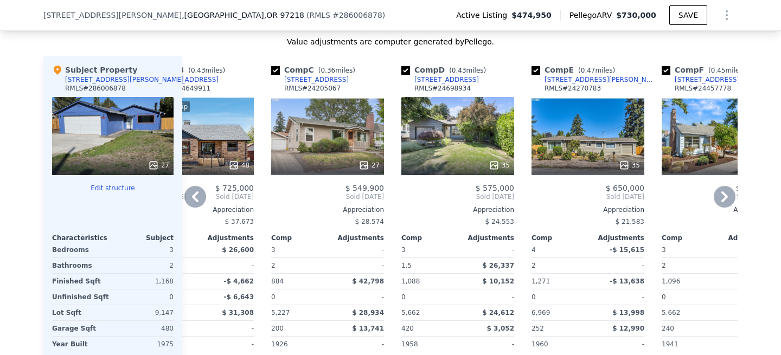
click at [564, 123] on div "35" at bounding box center [588, 136] width 113 height 78
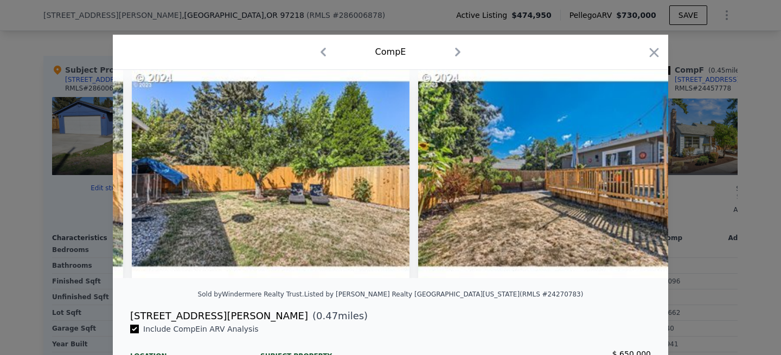
scroll to position [0, 9154]
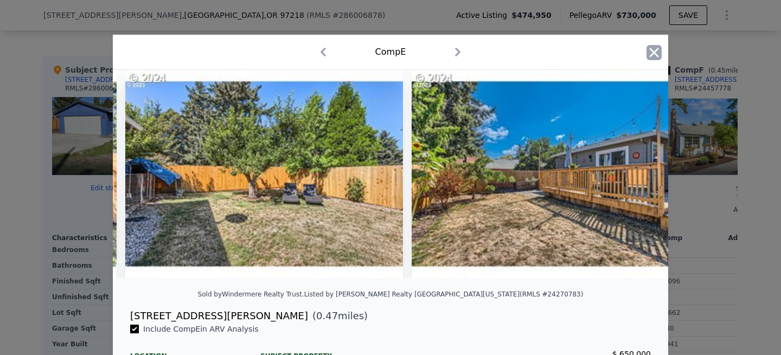
click at [658, 50] on icon "button" at bounding box center [654, 52] width 15 height 15
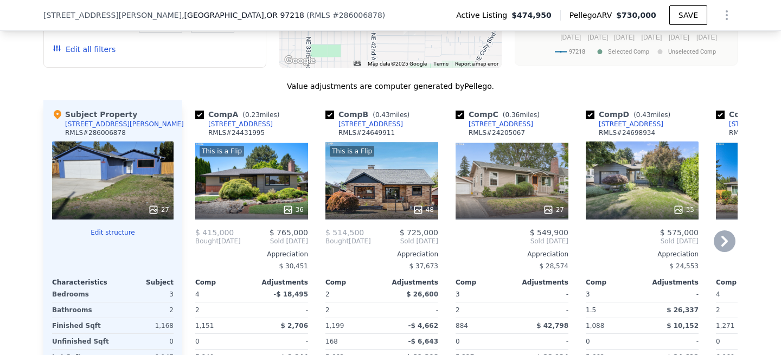
scroll to position [1147, 0]
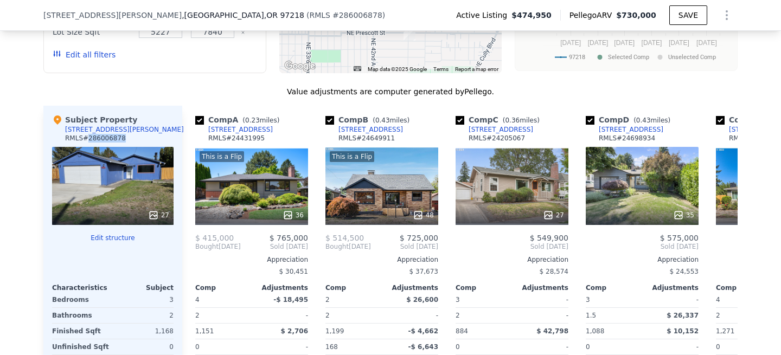
drag, startPoint x: 125, startPoint y: 137, endPoint x: 90, endPoint y: 141, distance: 35.5
click at [90, 141] on div "Subject Property 4505 NE Emerson St RMLS # 286006878" at bounding box center [113, 130] width 122 height 33
copy div "286006878"
